Goal: Task Accomplishment & Management: Manage account settings

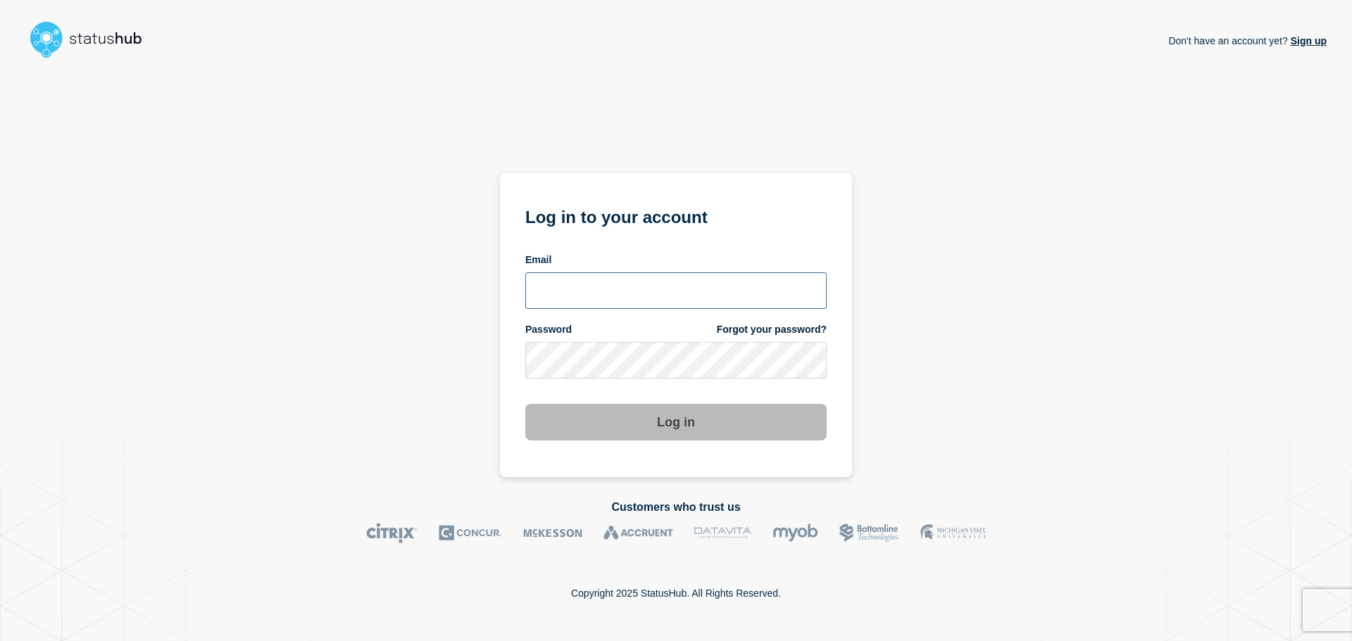
click at [590, 292] on input "email input" at bounding box center [675, 290] width 301 height 37
paste input "[EMAIL_ADDRESS][DOMAIN_NAME]"
type input "[EMAIL_ADDRESS][DOMAIN_NAME]"
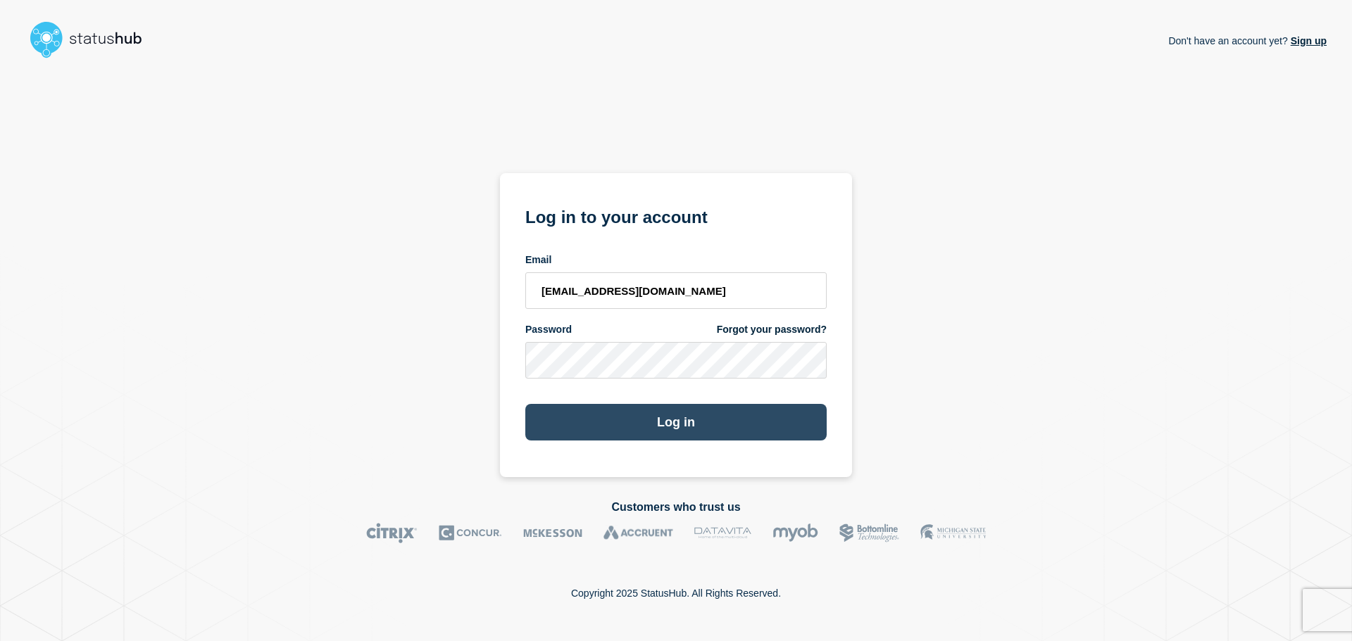
click at [616, 408] on button "Log in" at bounding box center [675, 422] width 301 height 37
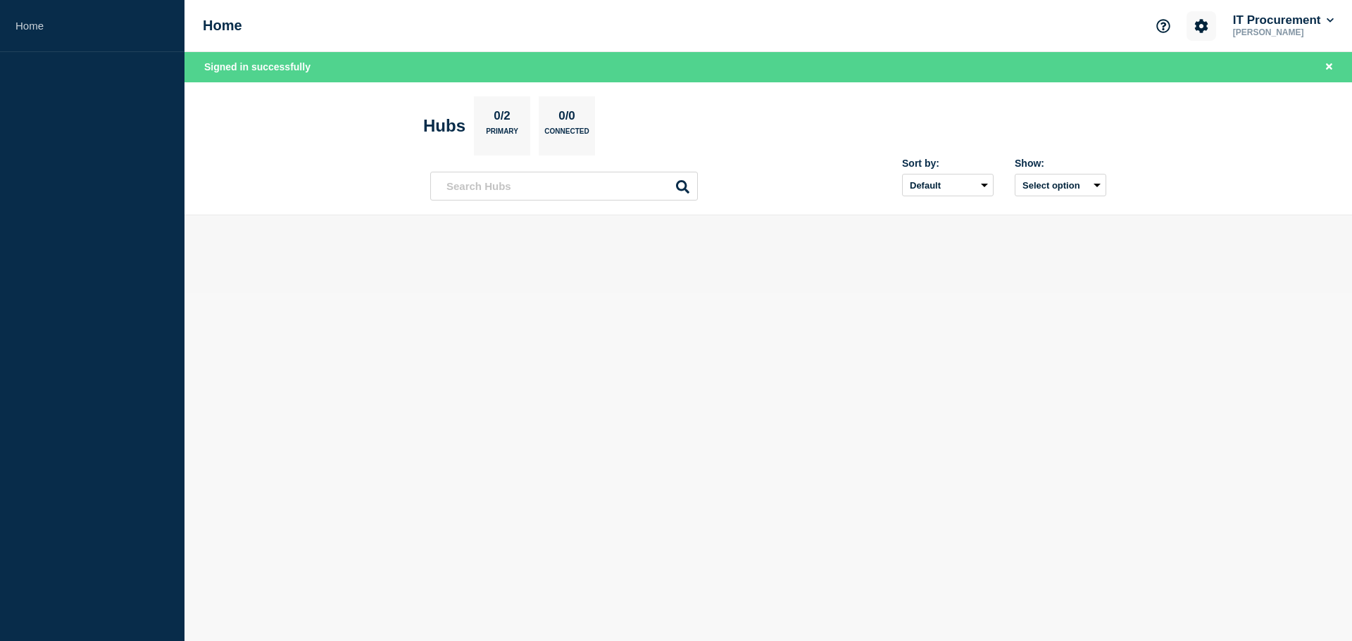
click at [1197, 30] on icon "Account settings" at bounding box center [1201, 25] width 13 height 13
click at [1185, 120] on link "Billing" at bounding box center [1176, 119] width 28 height 12
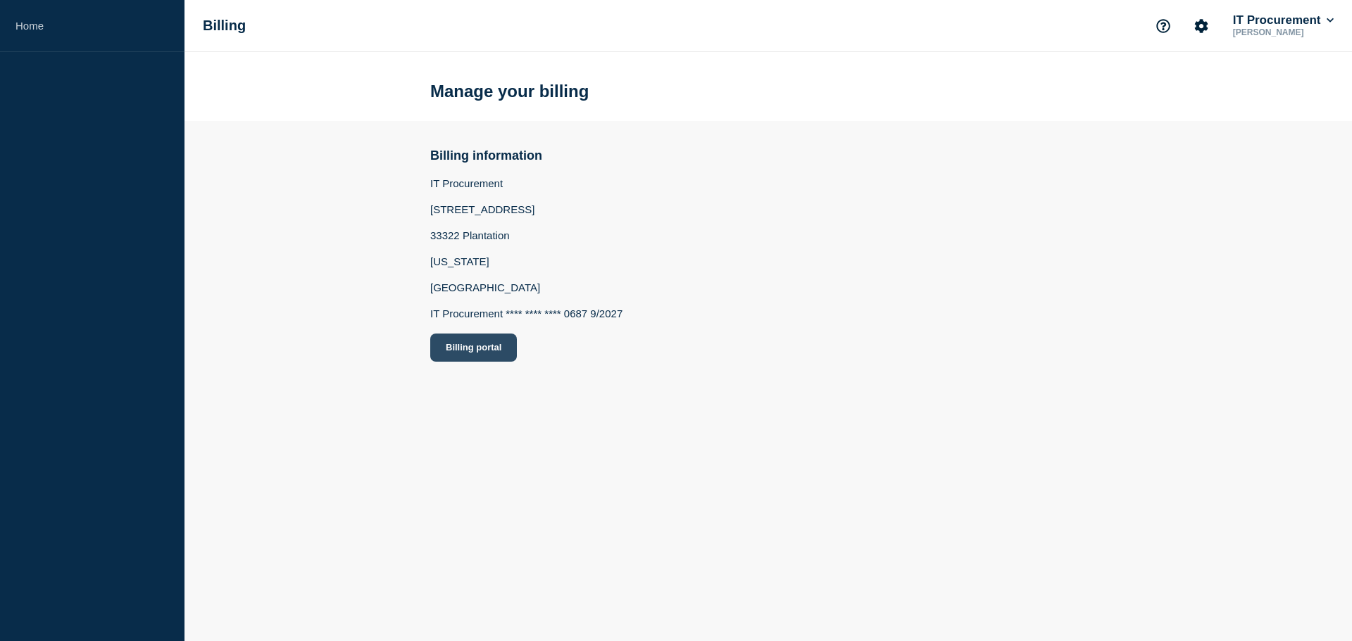
click at [468, 336] on button "Billing portal" at bounding box center [473, 348] width 87 height 28
